Goal: Task Accomplishment & Management: Manage account settings

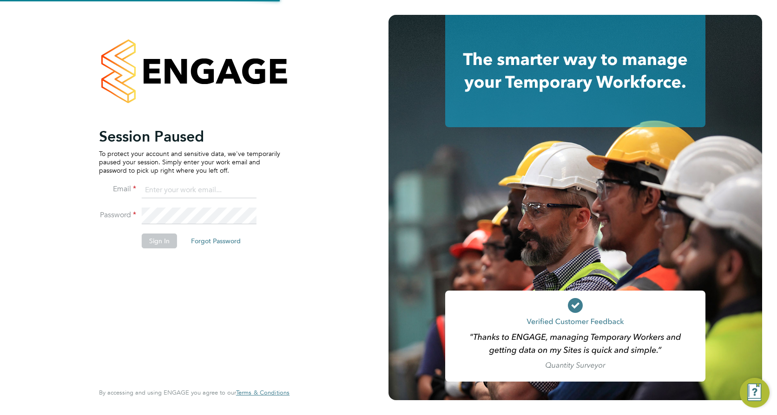
type input "robert.may@vistry.co.uk"
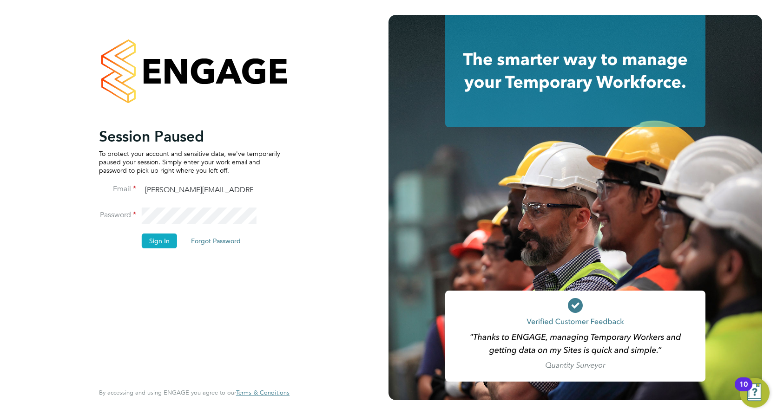
click at [162, 239] on button "Sign In" at bounding box center [159, 241] width 35 height 15
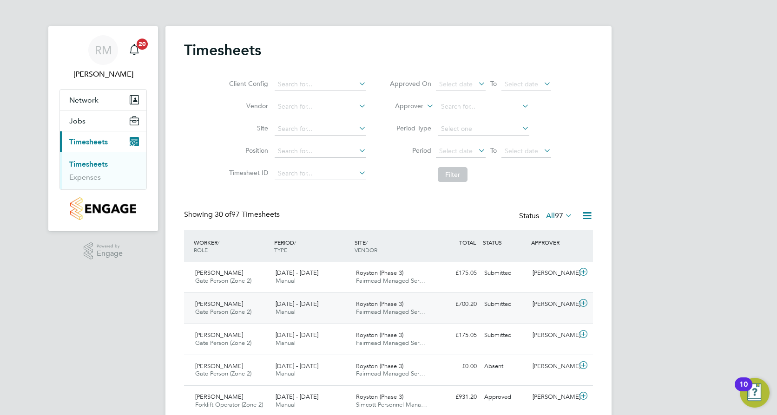
click at [270, 300] on div "Ciprian Jurca Gate Person (Zone 2) 18 - 24 Aug 2025" at bounding box center [231, 308] width 80 height 23
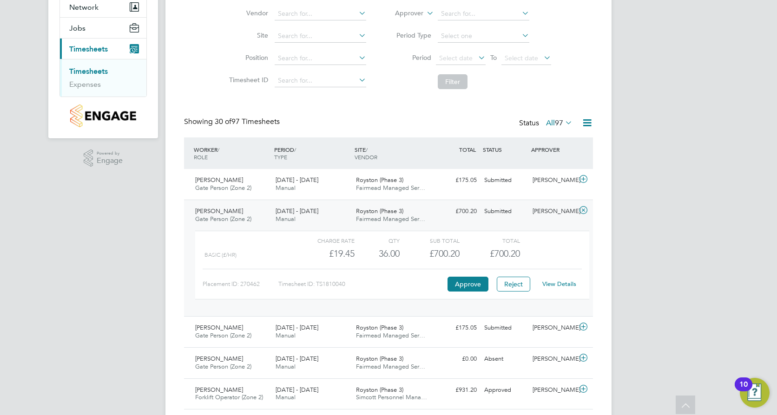
click at [563, 283] on link "View Details" at bounding box center [559, 284] width 34 height 8
click at [486, 186] on div "Submitted" at bounding box center [504, 180] width 48 height 15
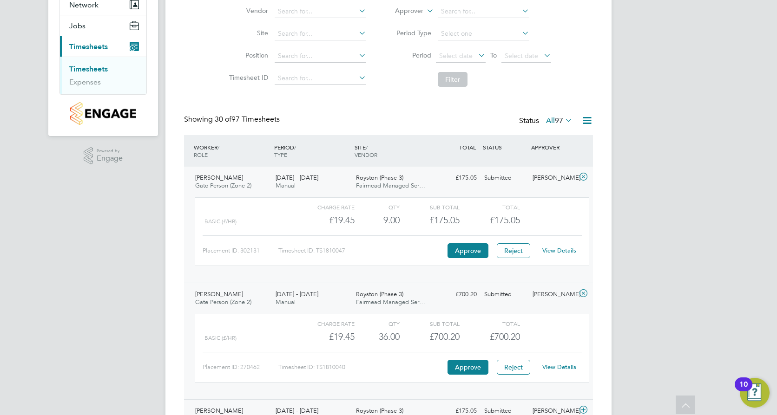
scroll to position [93, 0]
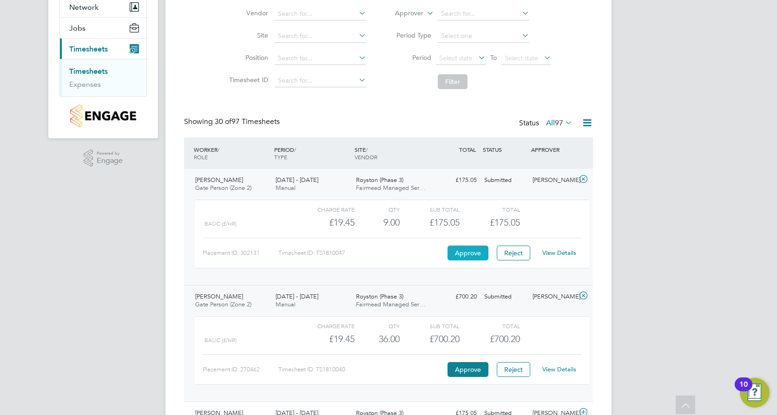
click at [461, 252] on button "Approve" at bounding box center [467, 253] width 41 height 15
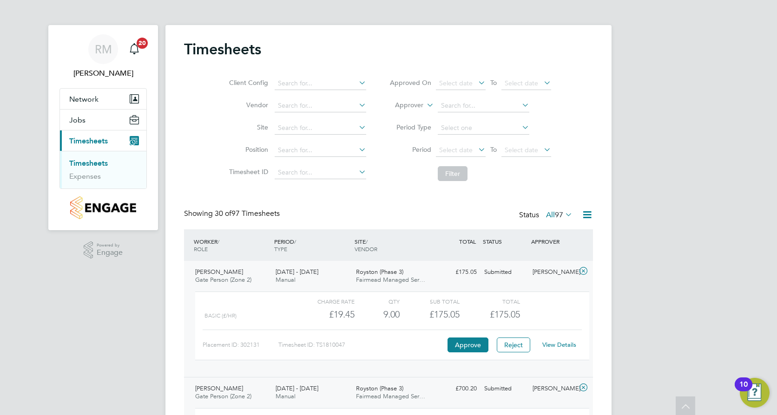
scroll to position [0, 0]
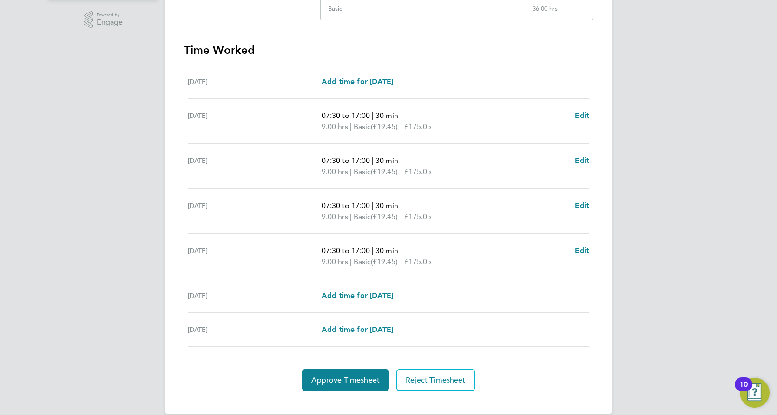
scroll to position [245, 0]
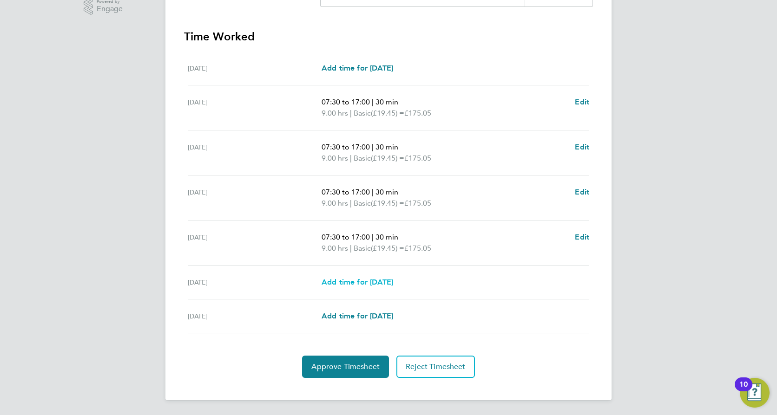
click at [364, 287] on link "Add time for Sat 23 Aug" at bounding box center [357, 282] width 72 height 11
select select "30"
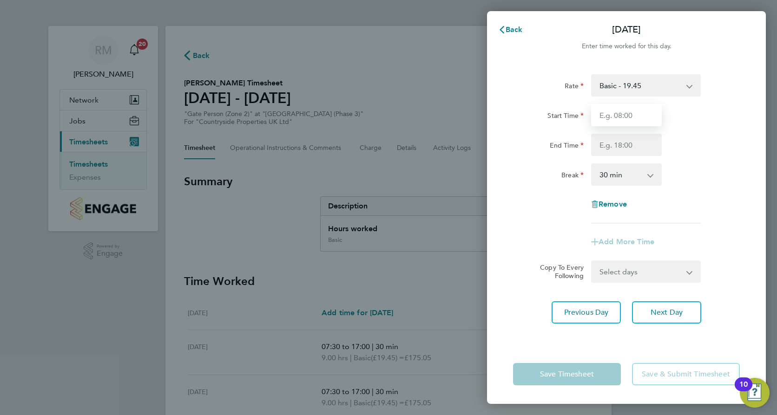
click at [626, 118] on input "Start Time" at bounding box center [626, 115] width 71 height 22
type input "07:30"
type input "13:00"
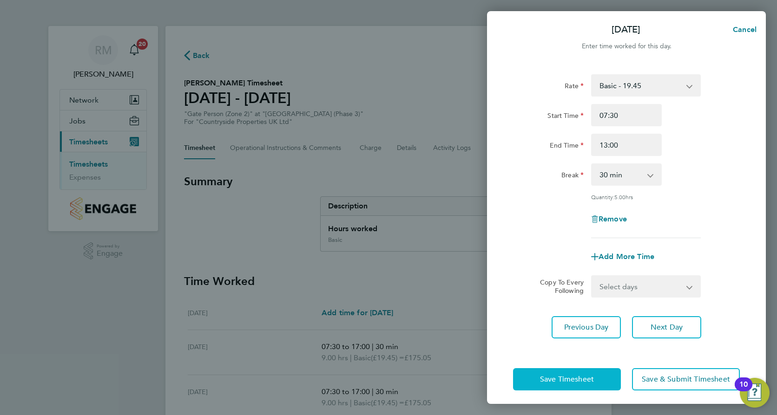
click at [580, 377] on span "Save Timesheet" at bounding box center [567, 379] width 54 height 9
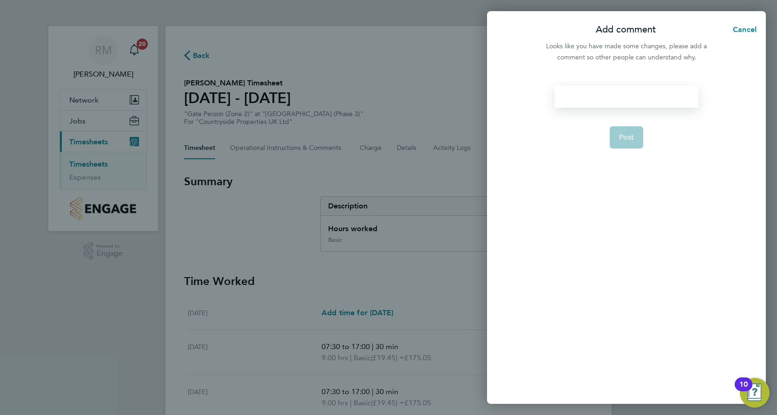
click at [631, 98] on div at bounding box center [626, 96] width 144 height 22
click at [633, 98] on div at bounding box center [626, 96] width 144 height 22
click at [635, 137] on button "Post" at bounding box center [626, 137] width 34 height 22
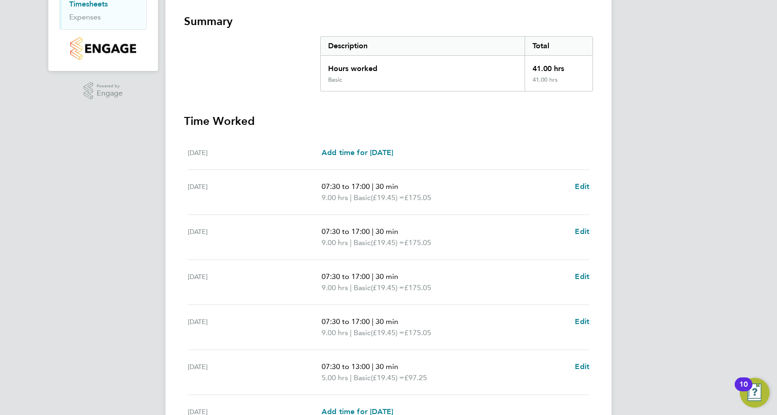
scroll to position [186, 0]
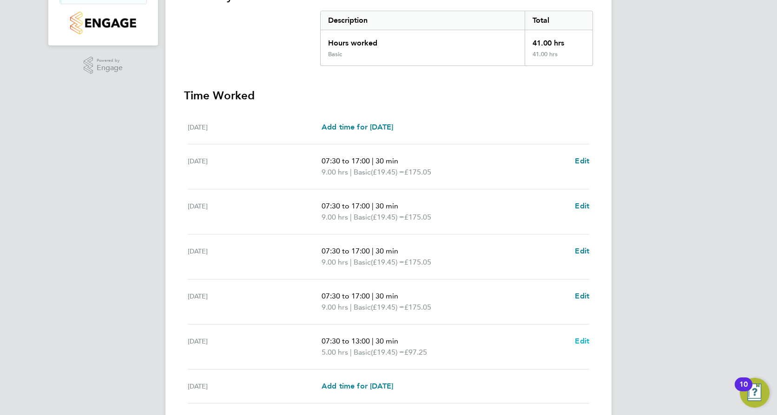
click at [581, 339] on span "Edit" at bounding box center [582, 341] width 14 height 9
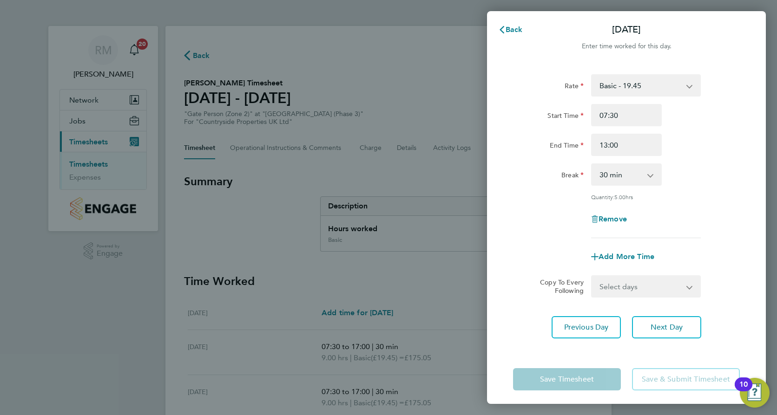
click at [453, 296] on div "Back Sat 23 Aug Enter time worked for this day. Rate Basic - 19.45 Start Time 0…" at bounding box center [388, 207] width 777 height 415
click at [636, 171] on select "0 min 15 min 30 min 45 min 60 min 75 min 90 min" at bounding box center [621, 174] width 58 height 20
select select "0"
click at [592, 164] on select "0 min 15 min 30 min 45 min 60 min 75 min 90 min" at bounding box center [621, 174] width 58 height 20
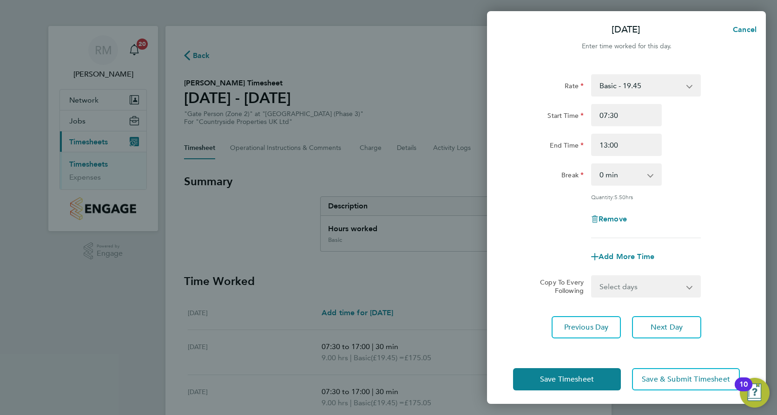
click at [374, 261] on div "Sat 23 Aug Cancel Enter time worked for this day. Rate Basic - 19.45 Start Time…" at bounding box center [388, 207] width 777 height 415
click at [576, 381] on span "Save Timesheet" at bounding box center [567, 379] width 54 height 9
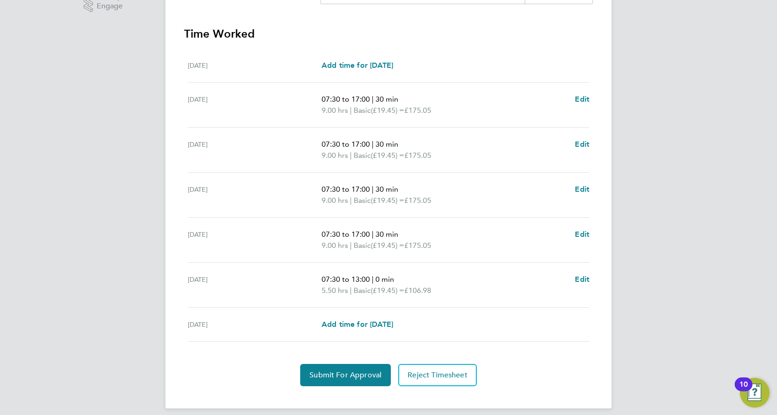
scroll to position [256, 0]
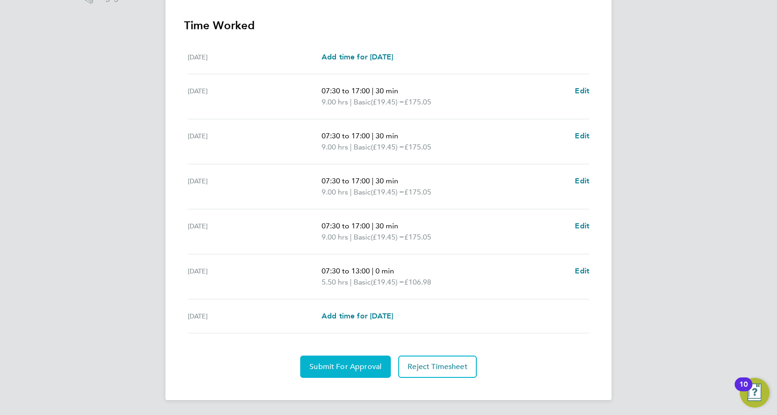
click at [337, 366] on span "Submit For Approval" at bounding box center [345, 366] width 72 height 9
click at [354, 365] on span "Approve Timesheet" at bounding box center [345, 366] width 68 height 9
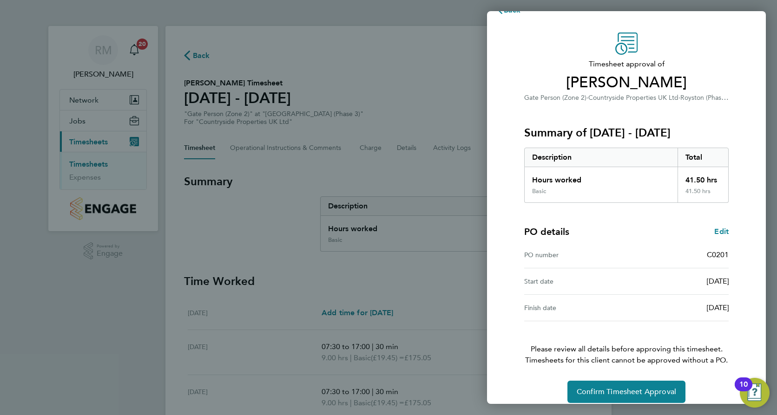
scroll to position [30, 0]
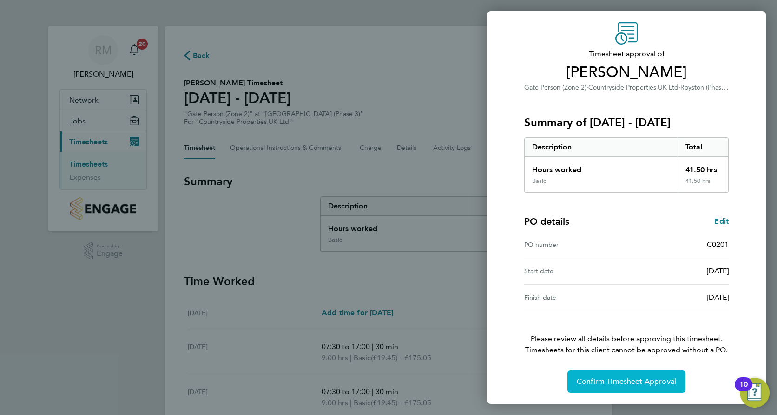
click at [614, 384] on span "Confirm Timesheet Approval" at bounding box center [625, 381] width 99 height 9
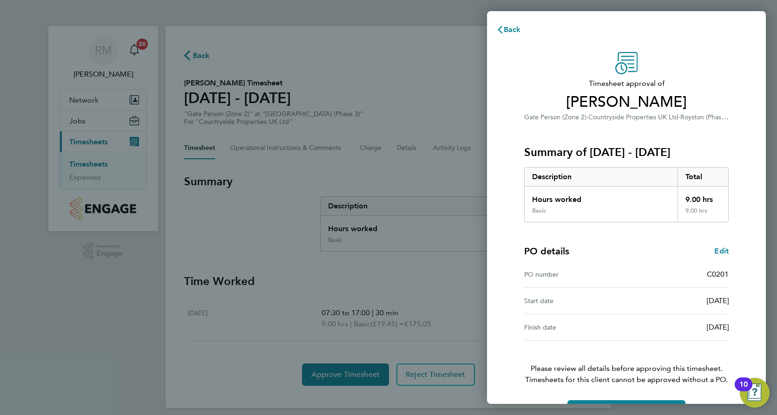
scroll to position [30, 0]
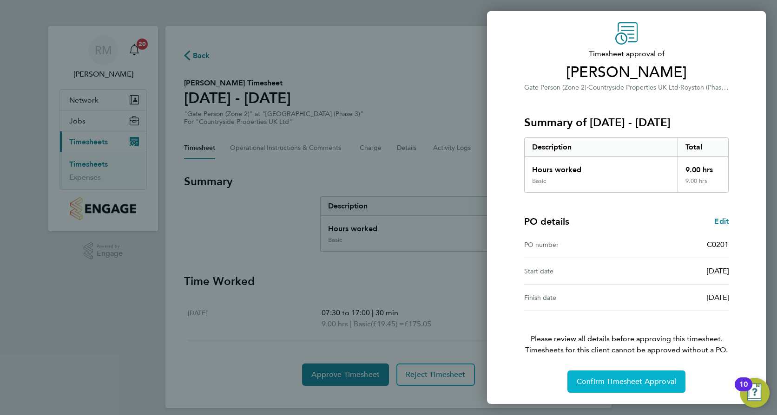
click at [578, 377] on button "Confirm Timesheet Approval" at bounding box center [626, 382] width 118 height 22
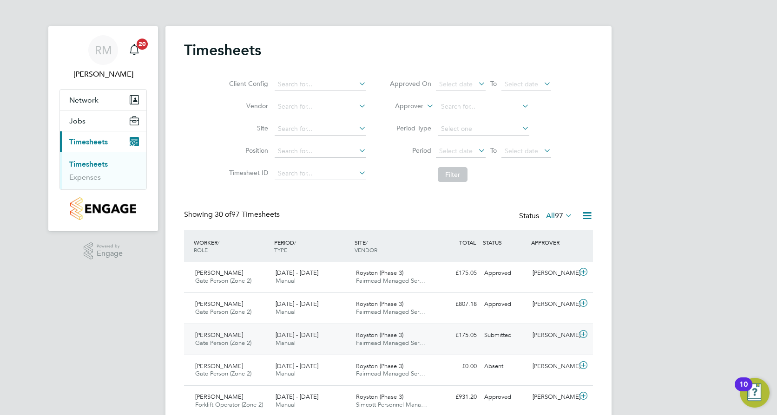
click at [444, 339] on div "£175.05 Submitted" at bounding box center [456, 335] width 48 height 15
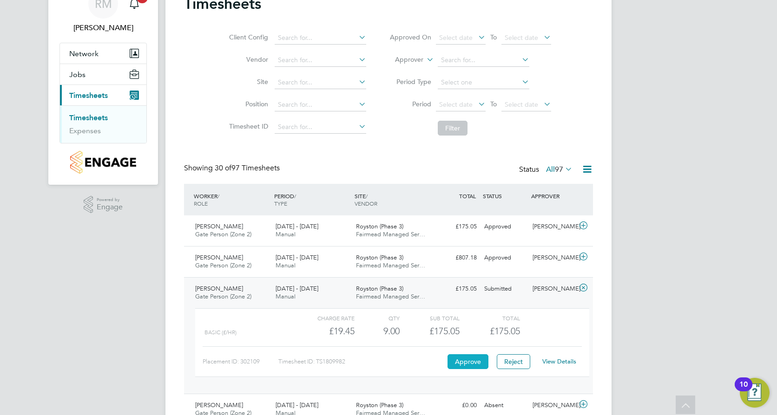
click at [465, 359] on button "Approve" at bounding box center [467, 361] width 41 height 15
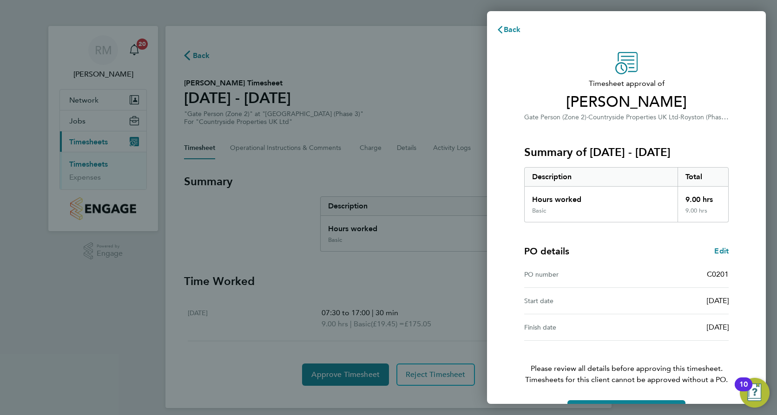
scroll to position [30, 0]
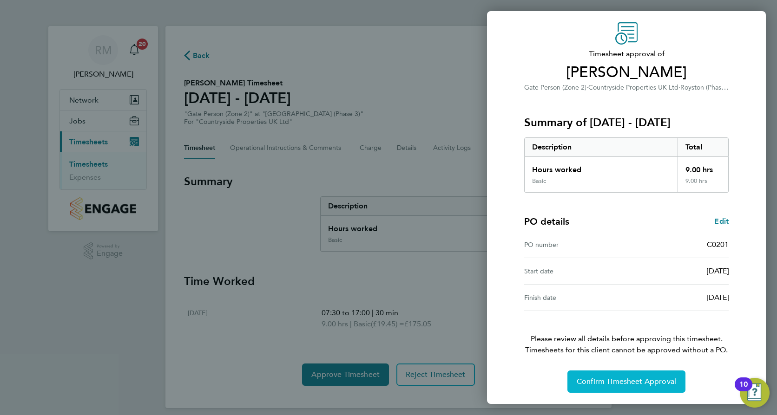
click at [627, 379] on span "Confirm Timesheet Approval" at bounding box center [625, 381] width 99 height 9
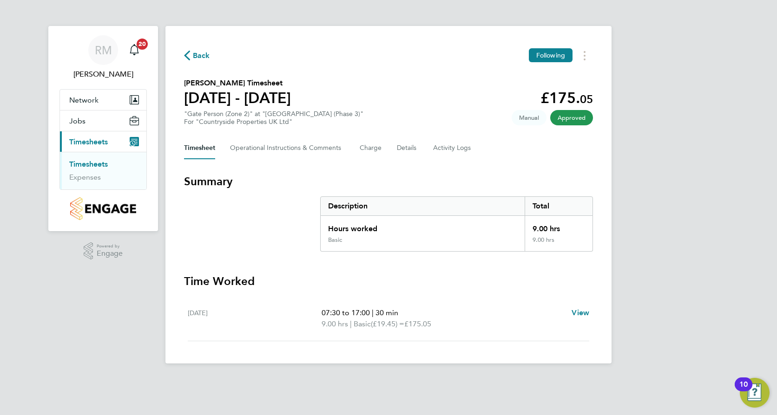
click at [91, 163] on link "Timesheets" at bounding box center [88, 164] width 39 height 9
